Goal: Transaction & Acquisition: Subscribe to service/newsletter

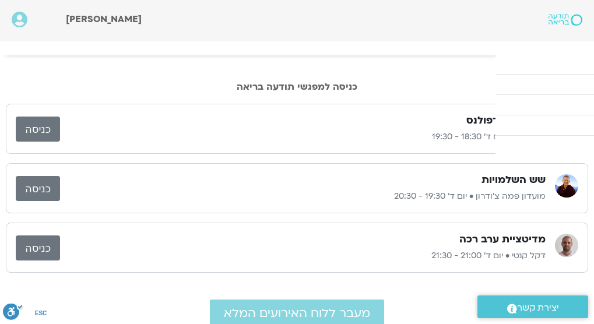
click at [0, 0] on link "התכניות שלי" at bounding box center [0, 0] width 0 height 0
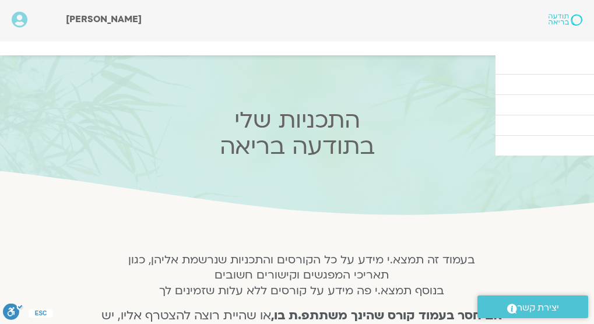
click at [20, 17] on icon at bounding box center [20, 20] width 16 height 16
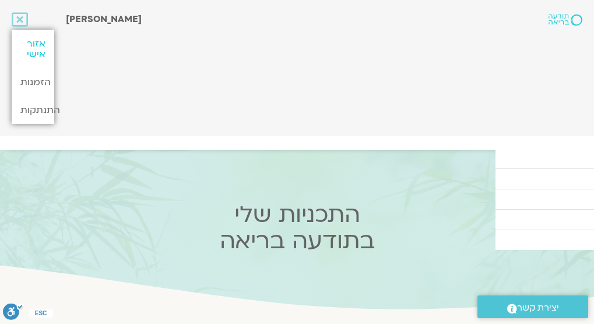
click at [34, 43] on link "אזור אישי" at bounding box center [33, 49] width 43 height 39
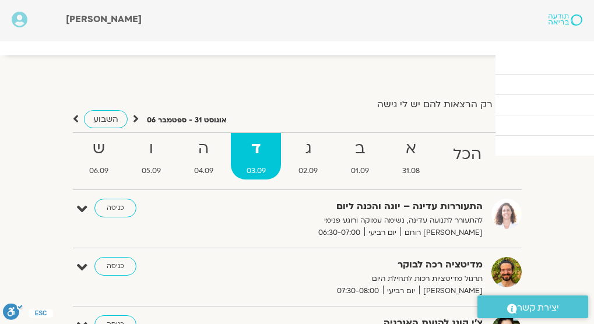
click at [0, 0] on link "מפגשים קרובים" at bounding box center [0, 0] width 0 height 0
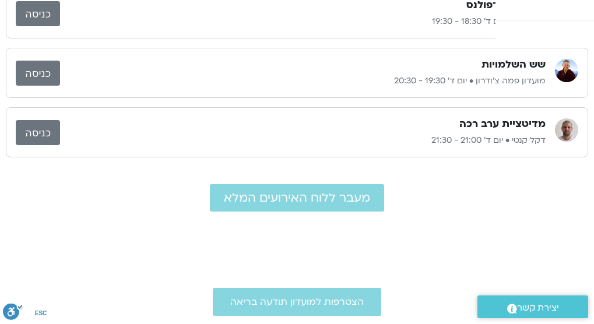
scroll to position [117, 0]
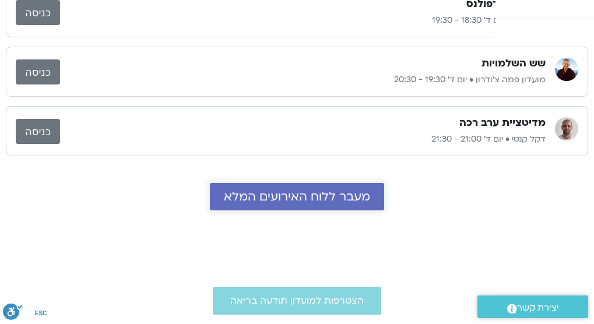
click at [342, 204] on span "מעבר ללוח האירועים המלא" at bounding box center [297, 196] width 146 height 13
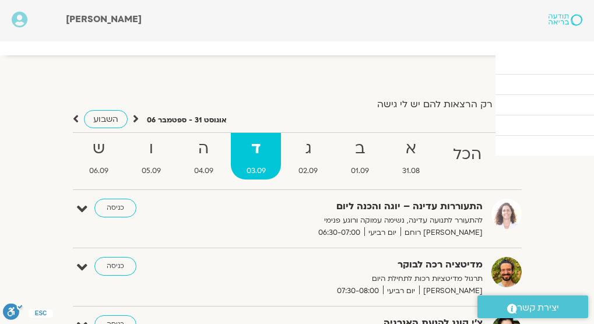
click at [0, 0] on link "קורסים ותכניות" at bounding box center [0, 0] width 0 height 0
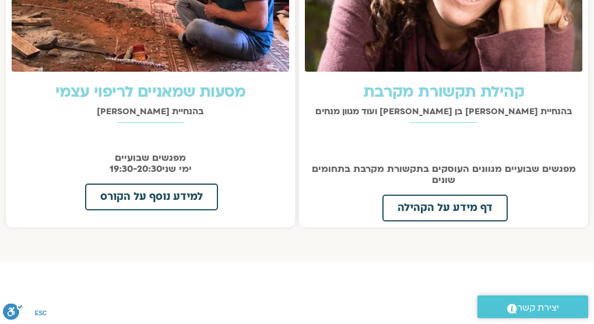
scroll to position [1377, 0]
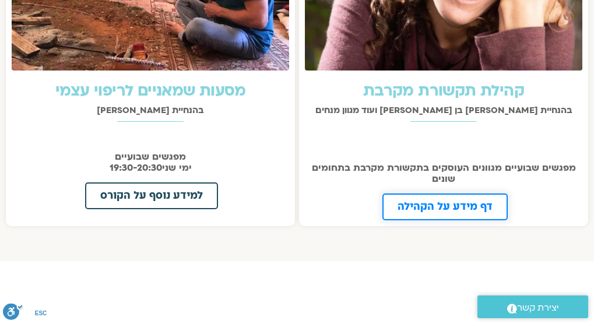
click at [429, 212] on span "דף מידע על הקהילה" at bounding box center [445, 207] width 95 height 11
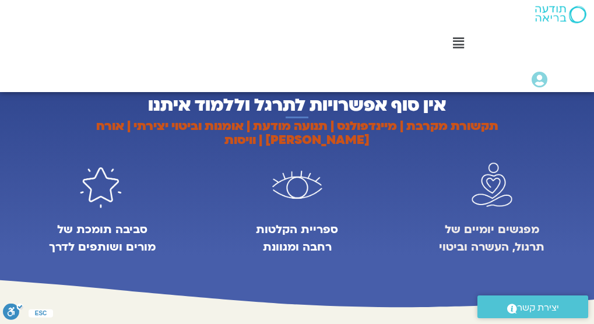
scroll to position [910, 0]
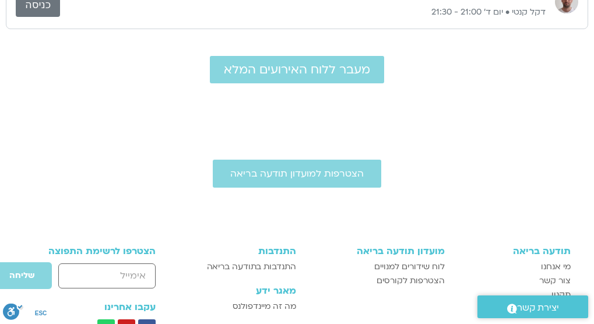
scroll to position [187, 0]
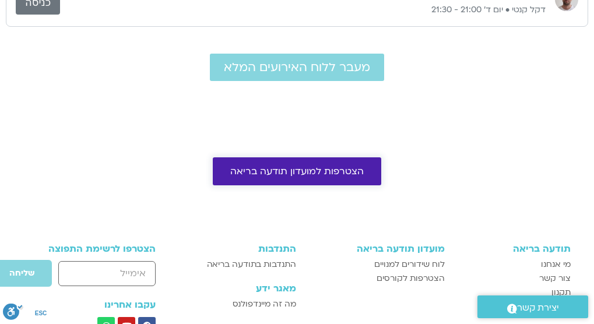
click at [272, 177] on span "הצטרפות למועדון תודעה בריאה" at bounding box center [297, 171] width 134 height 11
click at [275, 177] on span "הצטרפות למועדון תודעה בריאה" at bounding box center [297, 171] width 134 height 11
click at [306, 176] on span "הצטרפות למועדון תודעה בריאה" at bounding box center [297, 171] width 134 height 11
